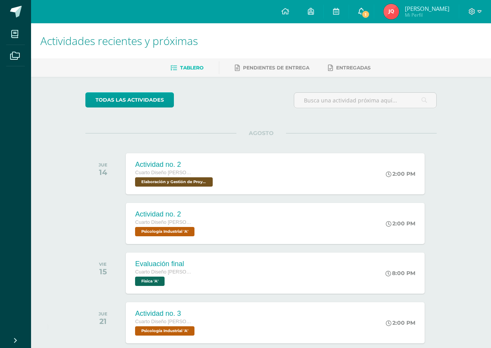
click at [362, 16] on span "1" at bounding box center [366, 14] width 9 height 9
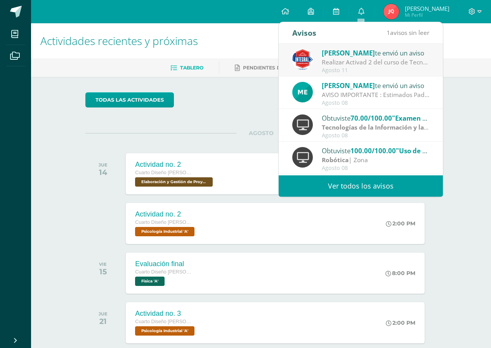
click at [365, 198] on div "AGOSTO JUE 14 Actividad no. 2 Cuarto Diseño Bach. C.C.L.L. en Diseño Elaboració…" at bounding box center [260, 288] width 351 height 311
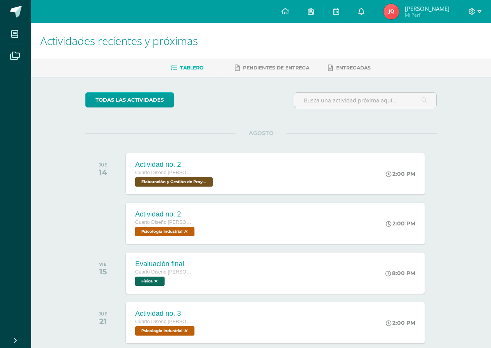
click at [358, 6] on link "0" at bounding box center [361, 11] width 25 height 23
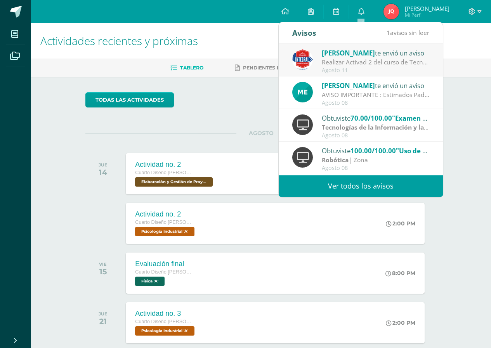
click at [358, 190] on link "Ver todos los avisos" at bounding box center [361, 186] width 164 height 21
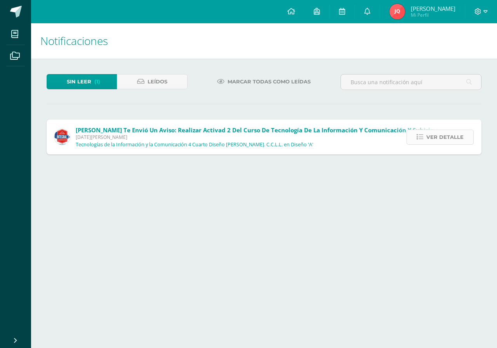
click at [449, 135] on span "Ver detalle" at bounding box center [444, 137] width 37 height 14
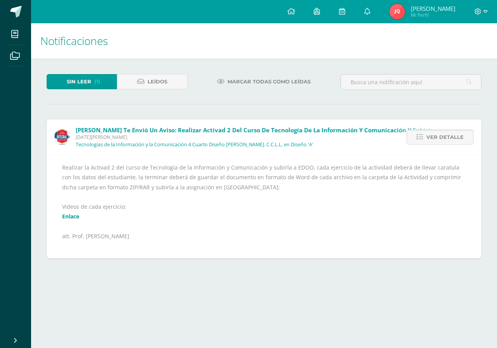
click at [451, 137] on span "Ver detalle" at bounding box center [444, 137] width 37 height 14
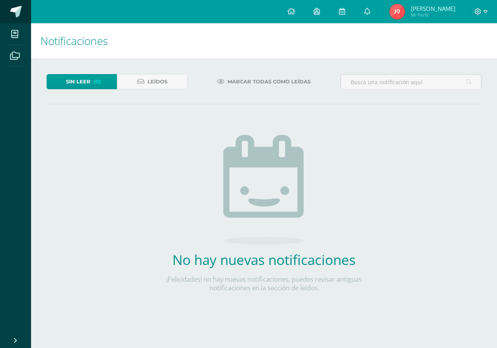
click at [7, 6] on link at bounding box center [15, 11] width 31 height 23
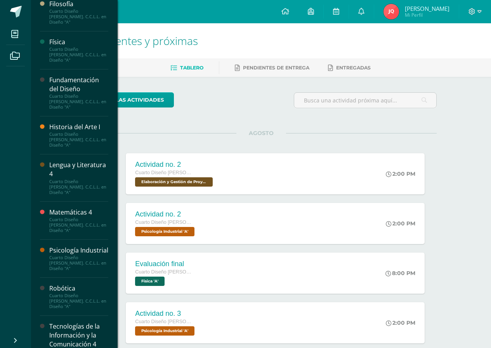
scroll to position [356, 0]
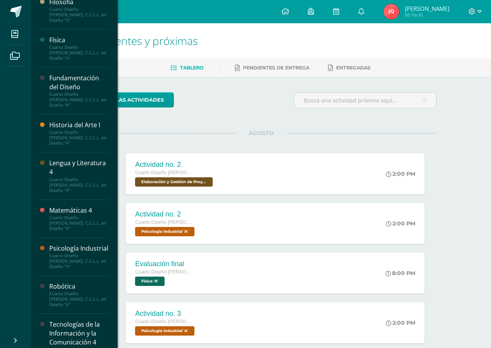
click at [58, 320] on div "Tecnologías de la Información y la Comunicación 4" at bounding box center [78, 333] width 59 height 27
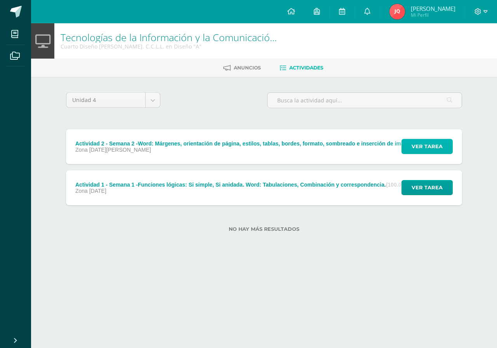
click at [422, 139] on button "Ver tarea" at bounding box center [427, 146] width 51 height 15
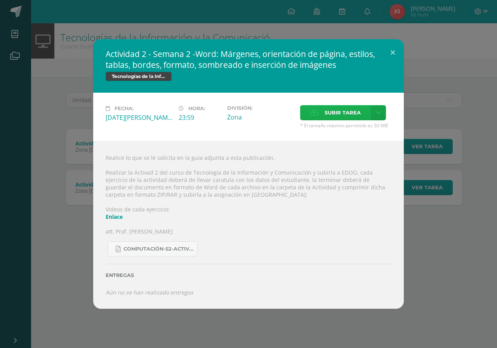
click at [308, 119] on label "Subir tarea" at bounding box center [335, 112] width 71 height 15
click at [0, 0] on input "Subir tarea" at bounding box center [0, 0] width 0 height 0
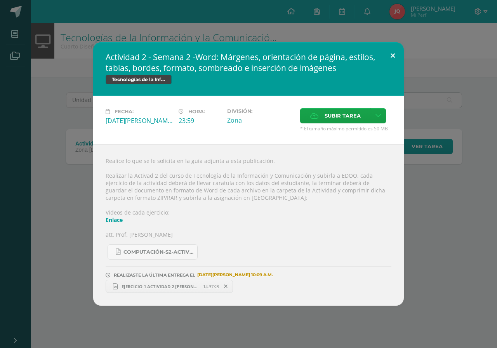
click at [394, 51] on button at bounding box center [393, 55] width 22 height 26
